Goal: Check status: Check status

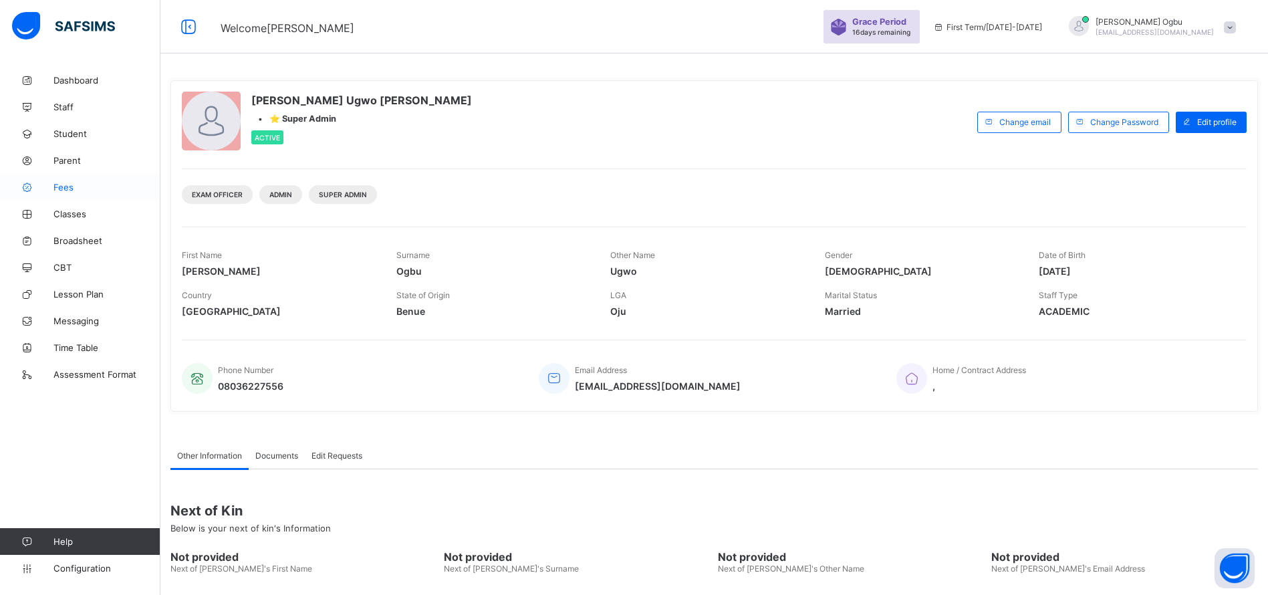
click at [64, 184] on span "Fees" at bounding box center [106, 187] width 107 height 11
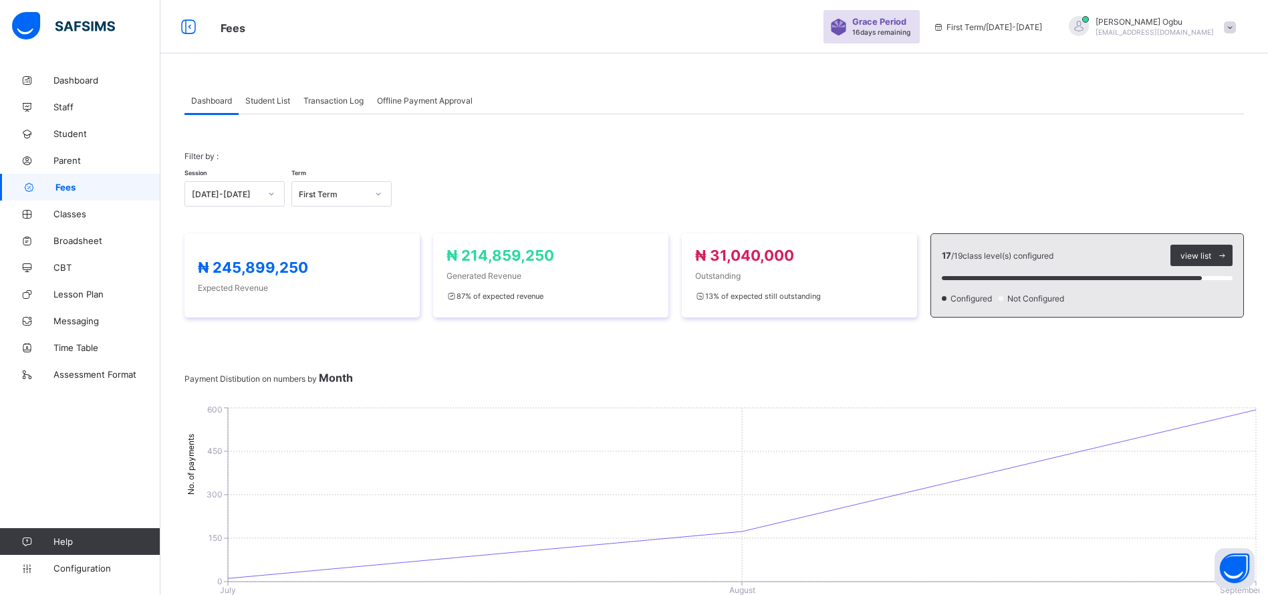
click at [321, 102] on span "Transaction Log" at bounding box center [333, 101] width 60 height 10
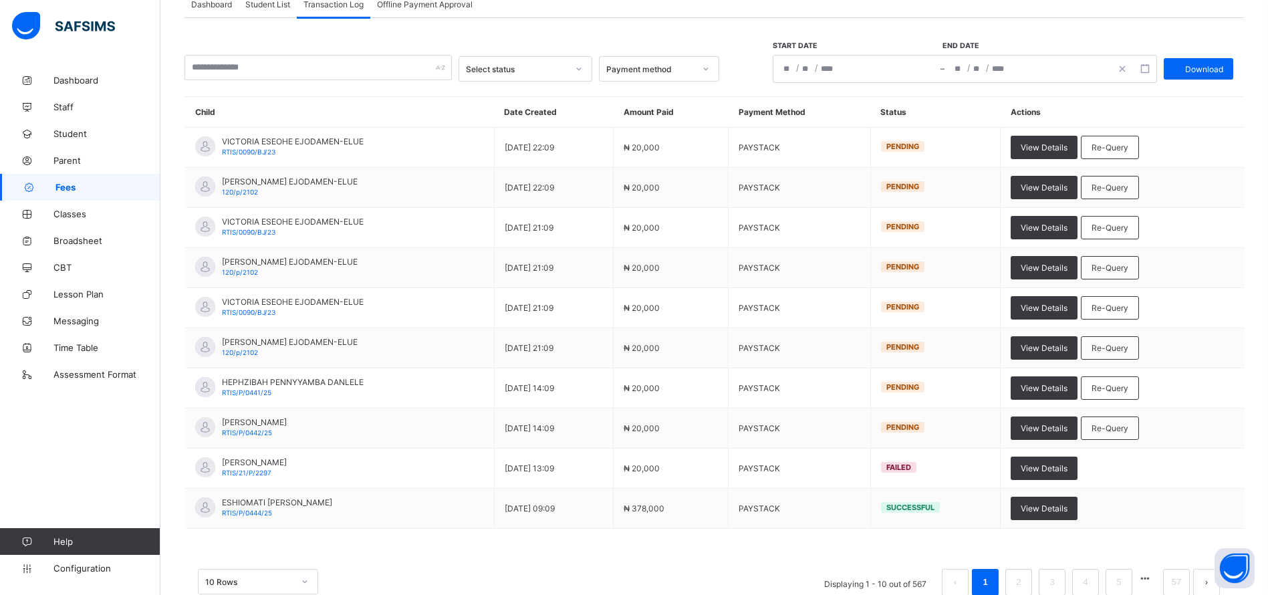
scroll to position [99, 0]
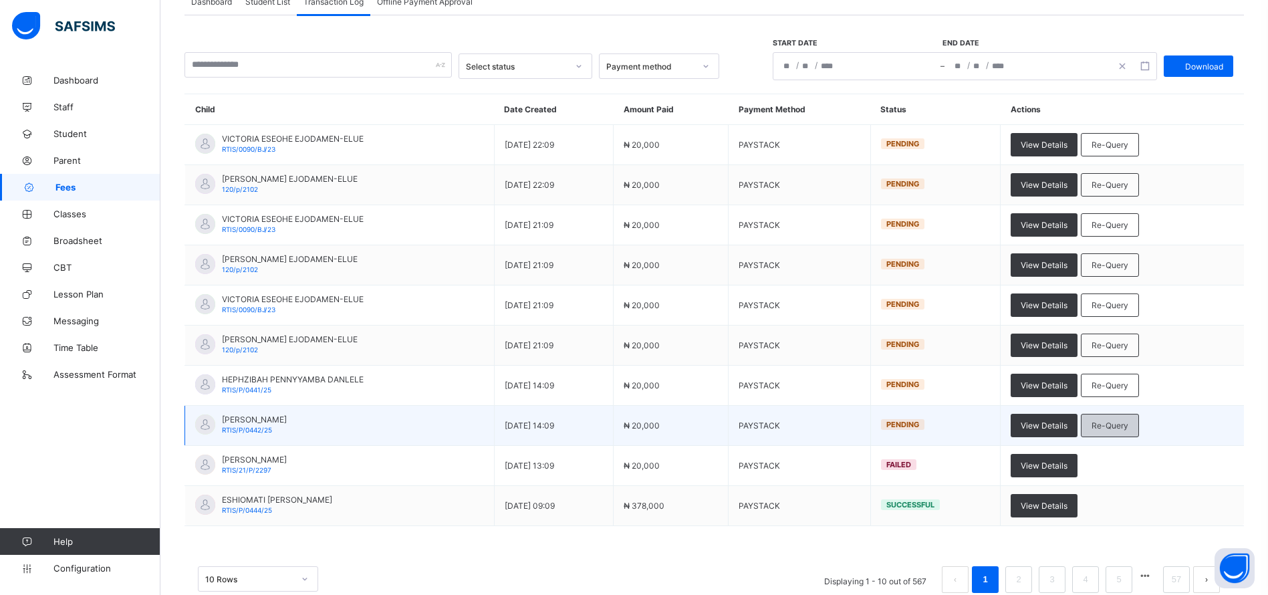
click at [1128, 429] on span "Re-Query" at bounding box center [1109, 425] width 37 height 10
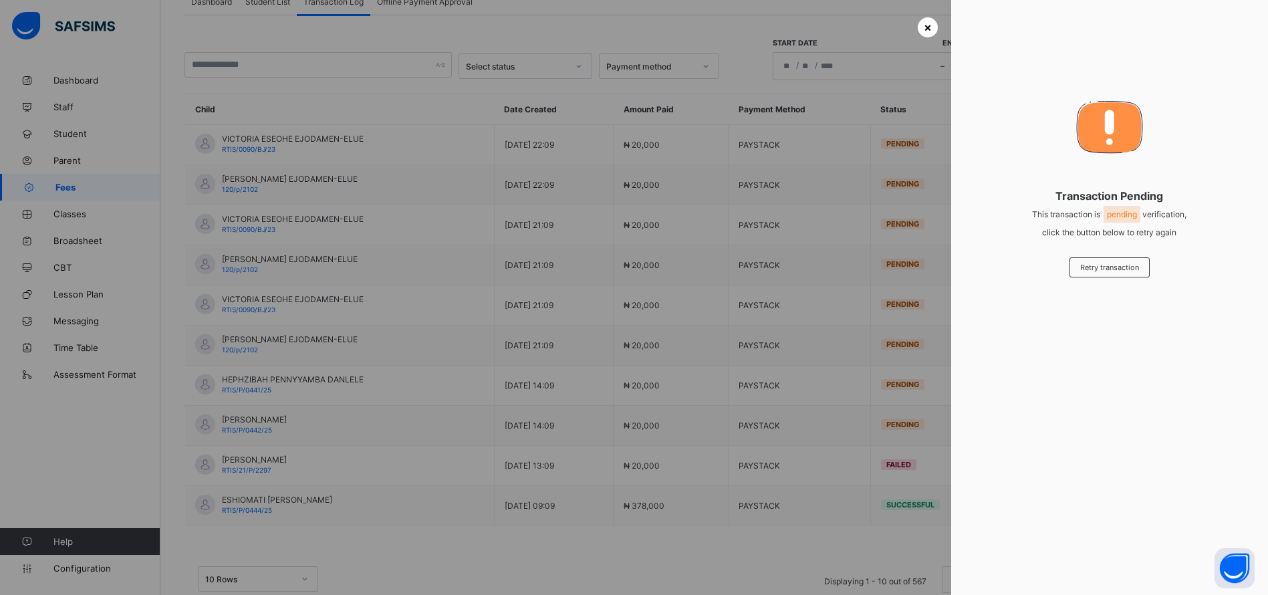
click at [925, 20] on span "×" at bounding box center [928, 27] width 8 height 14
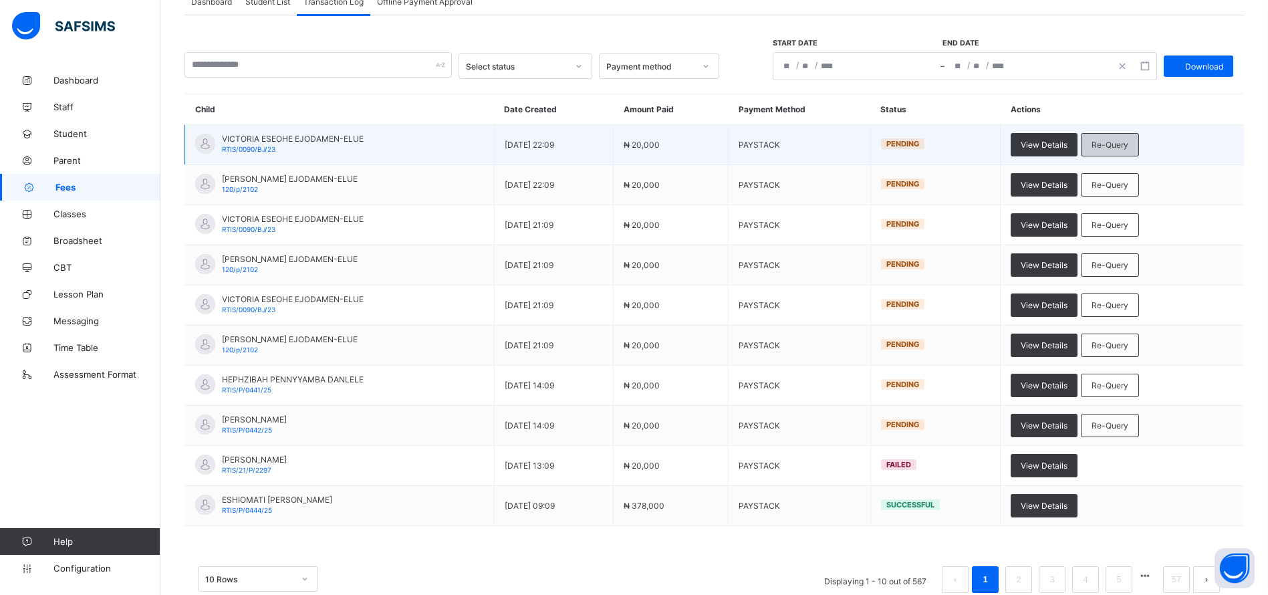
click at [1139, 134] on div "Re-Query" at bounding box center [1110, 144] width 58 height 23
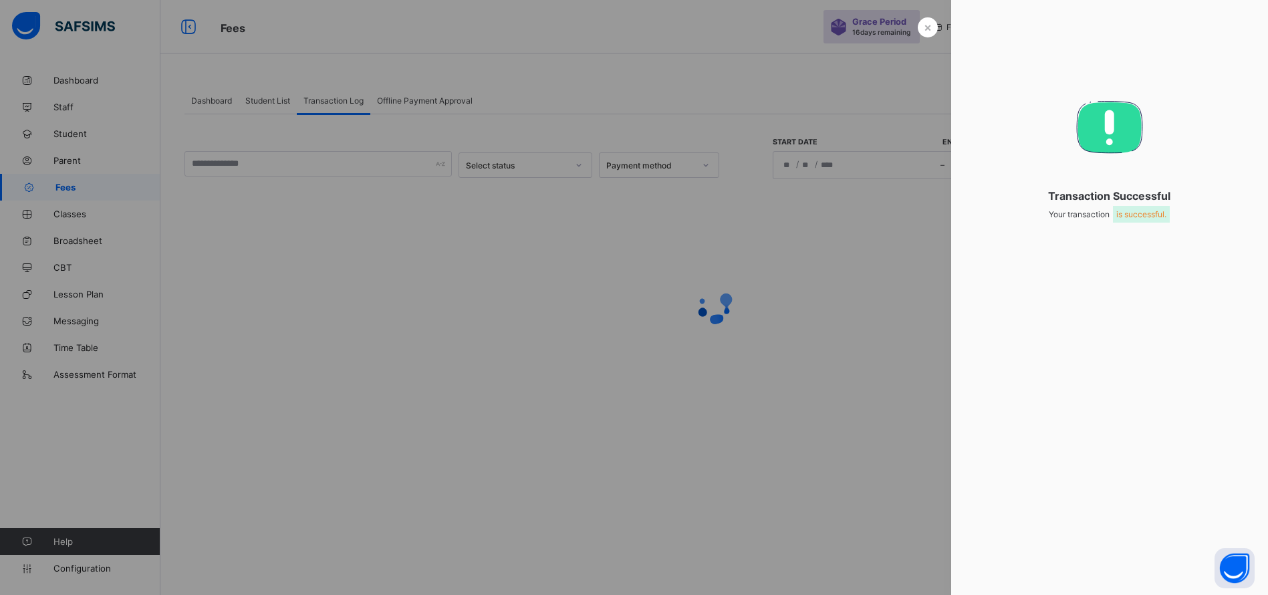
scroll to position [0, 0]
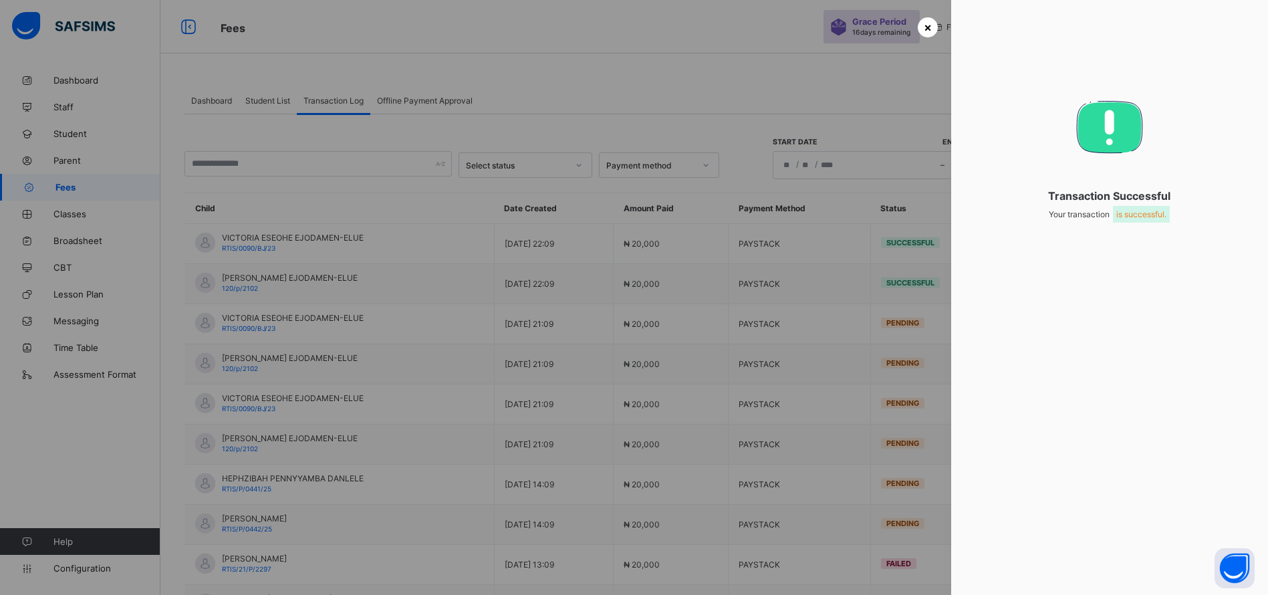
click at [924, 32] on span "×" at bounding box center [928, 27] width 8 height 14
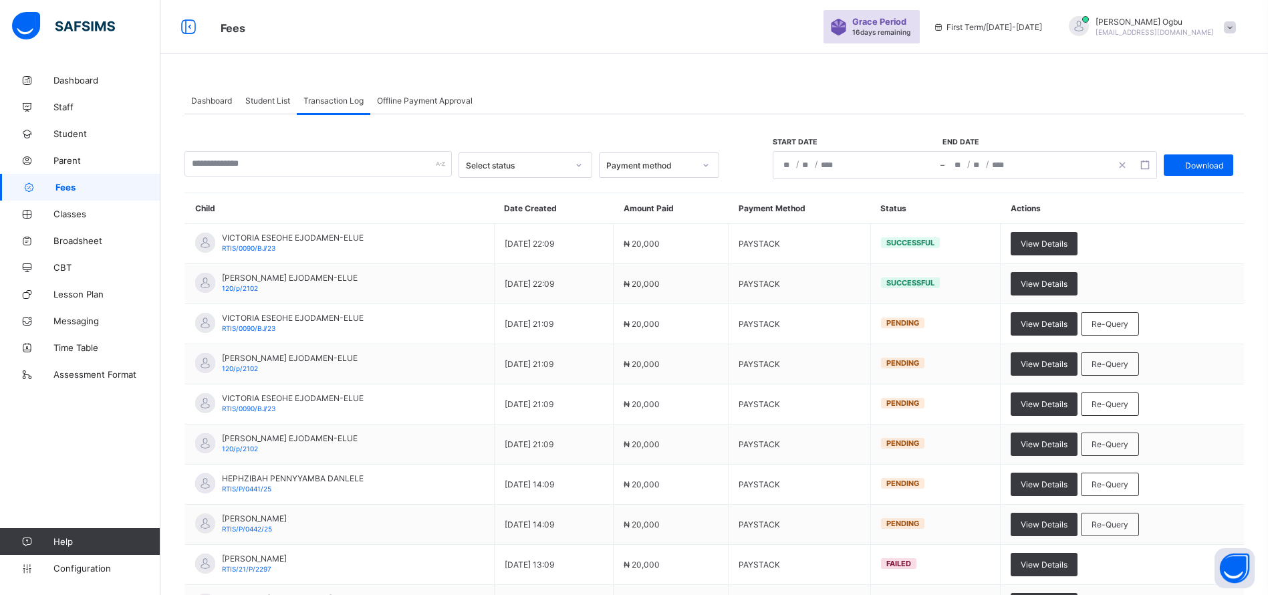
click at [263, 96] on span "Student List" at bounding box center [267, 101] width 45 height 10
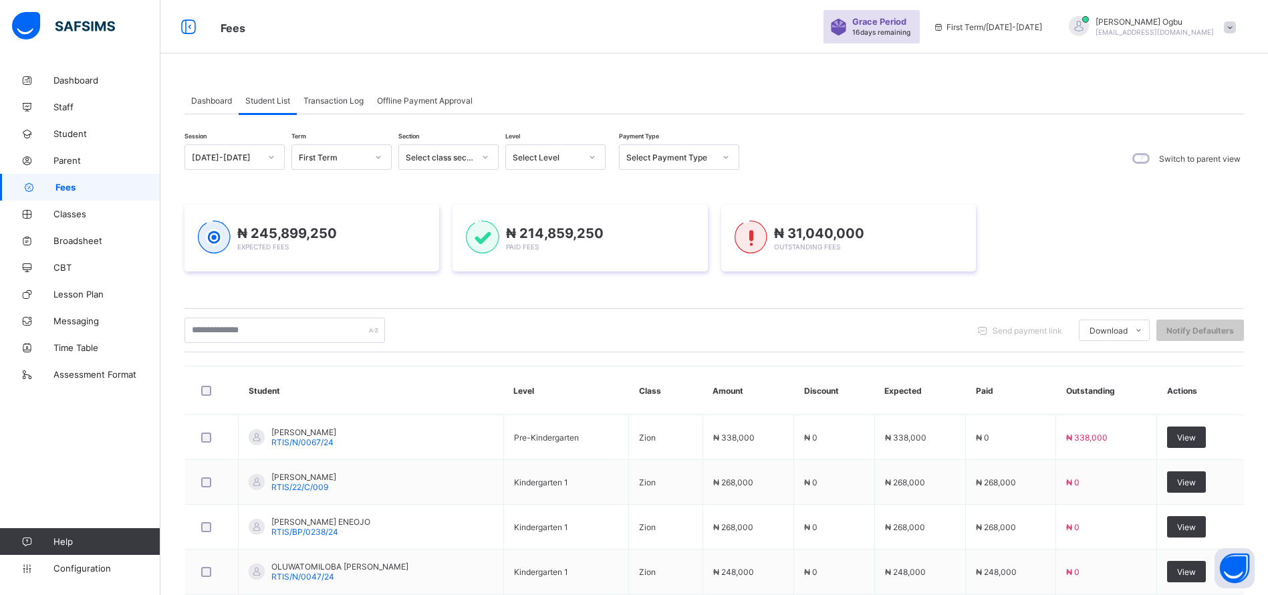
click at [208, 106] on div "Dashboard" at bounding box center [211, 100] width 54 height 27
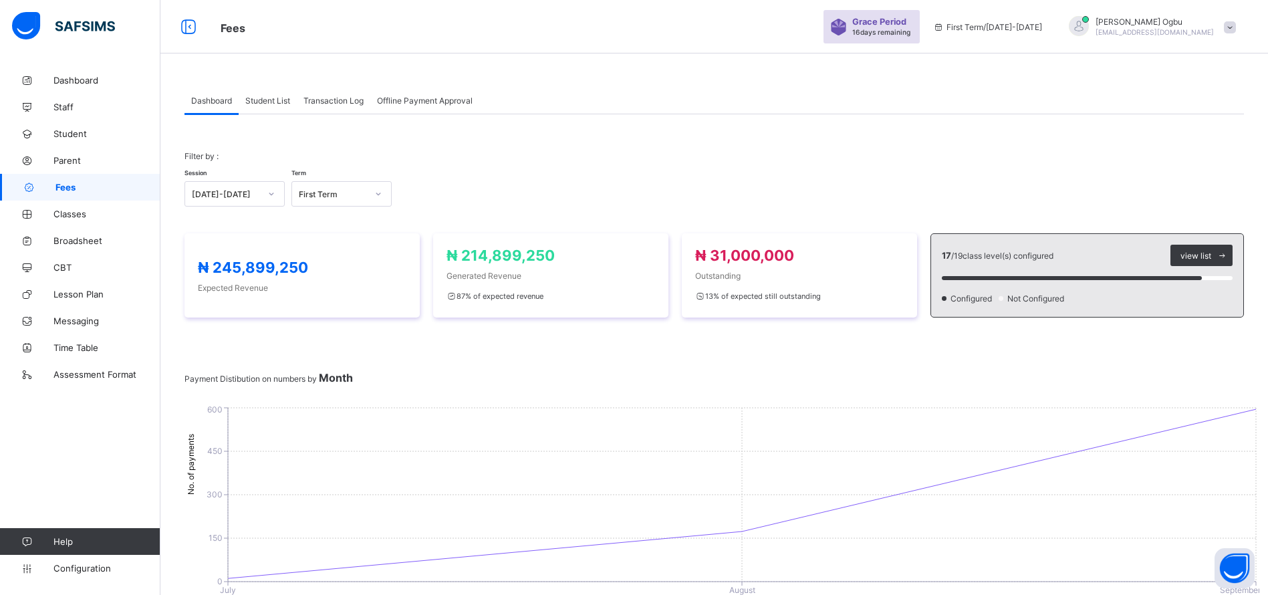
click at [328, 100] on span "Transaction Log" at bounding box center [333, 101] width 60 height 10
